Goal: Information Seeking & Learning: Learn about a topic

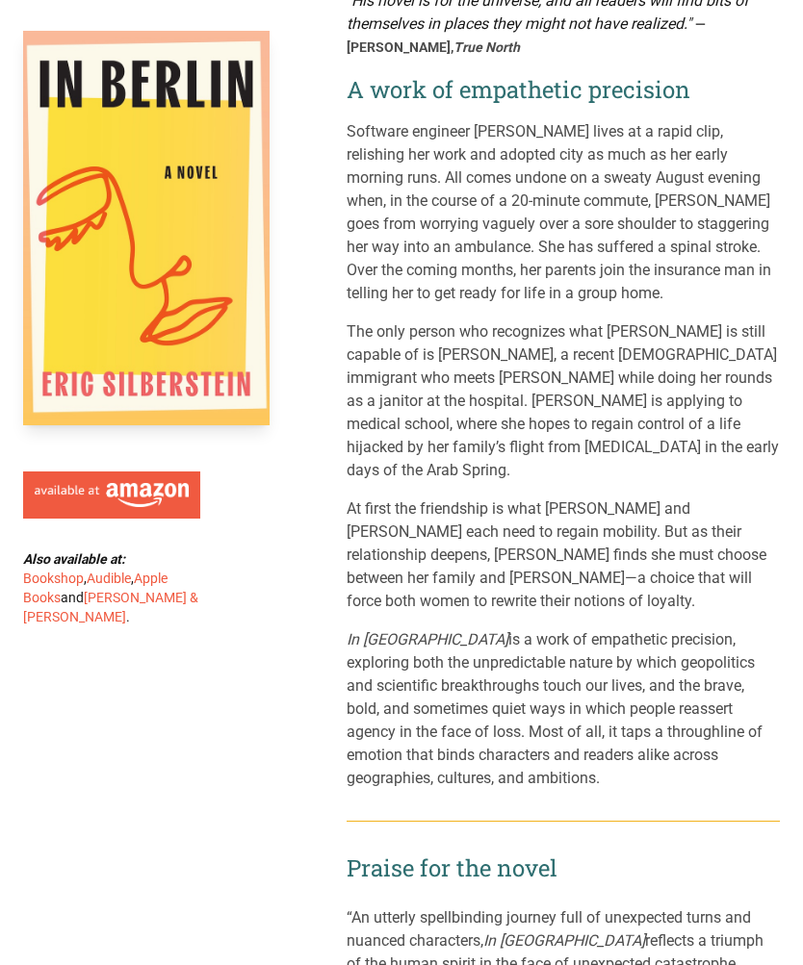
scroll to position [334, 0]
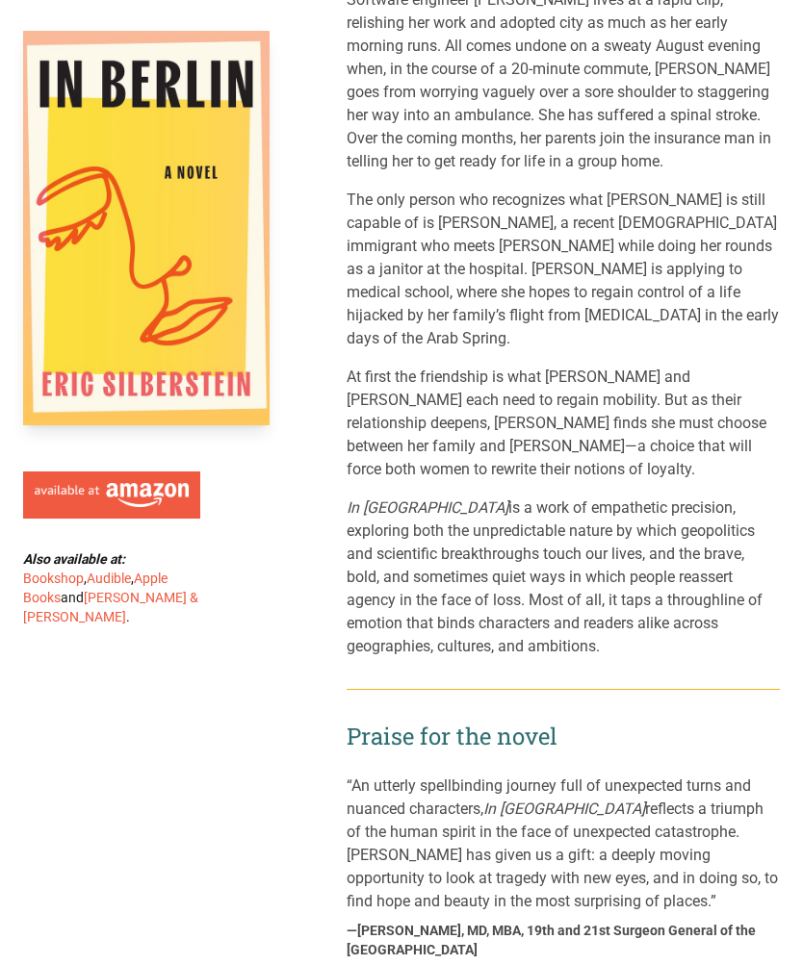
scroll to position [0, 0]
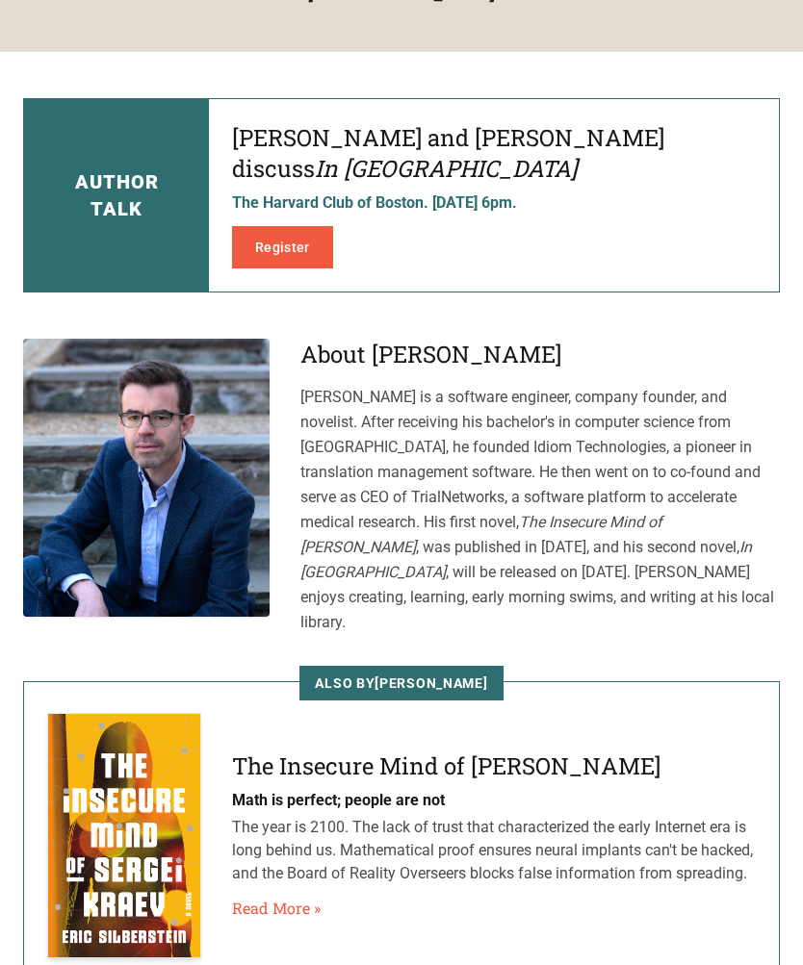
scroll to position [939, 0]
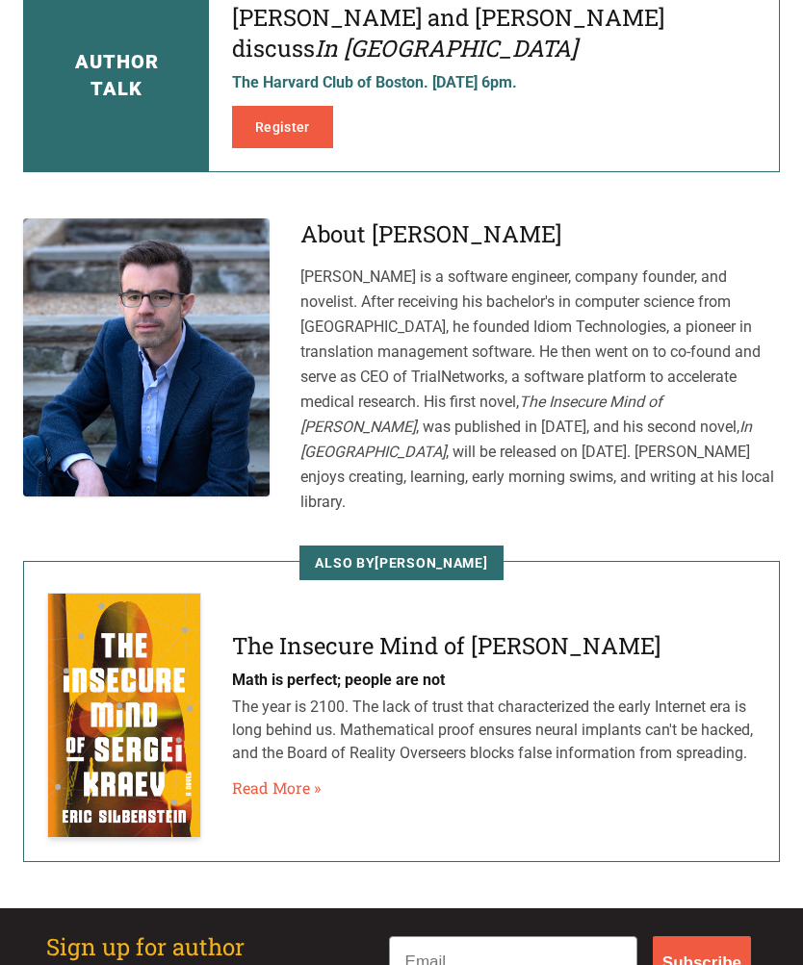
click at [266, 778] on link "Read More »" at bounding box center [276, 789] width 89 height 23
